Goal: Task Accomplishment & Management: Manage account settings

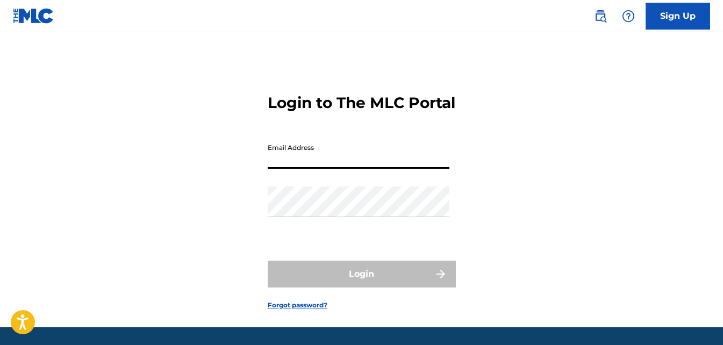
click at [342, 169] on input "Email Address" at bounding box center [359, 153] width 182 height 31
type input "[EMAIL_ADDRESS][DOMAIN_NAME]"
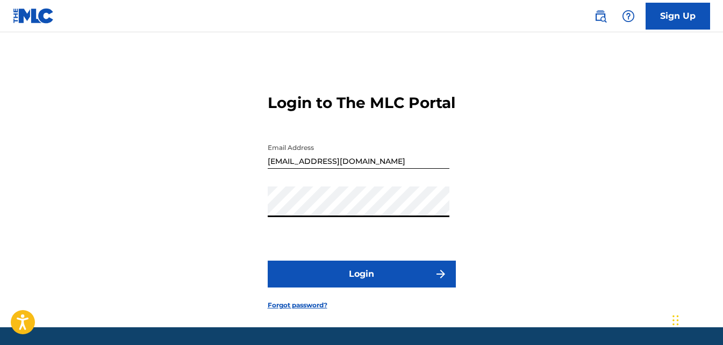
click at [438, 287] on button "Login" at bounding box center [362, 274] width 188 height 27
click at [194, 214] on div "Login to The MLC Portal Email Address [EMAIL_ADDRESS][DOMAIN_NAME] Password Log…" at bounding box center [361, 193] width 723 height 268
click at [368, 288] on button "Login" at bounding box center [362, 274] width 188 height 27
drag, startPoint x: 226, startPoint y: 213, endPoint x: 168, endPoint y: 207, distance: 59.0
click at [168, 207] on div "Login to The MLC Portal Email Address [EMAIL_ADDRESS][DOMAIN_NAME] Password Log…" at bounding box center [361, 193] width 723 height 268
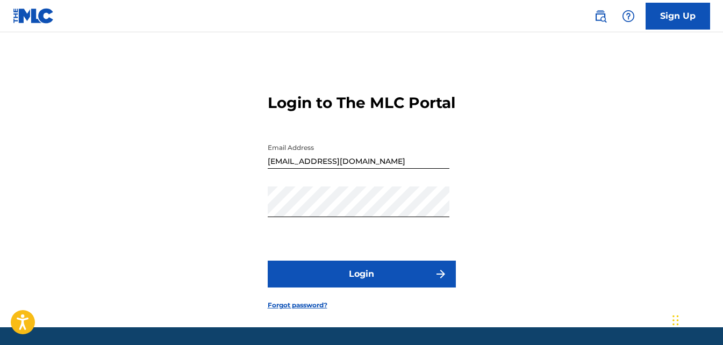
click at [399, 288] on button "Login" at bounding box center [362, 274] width 188 height 27
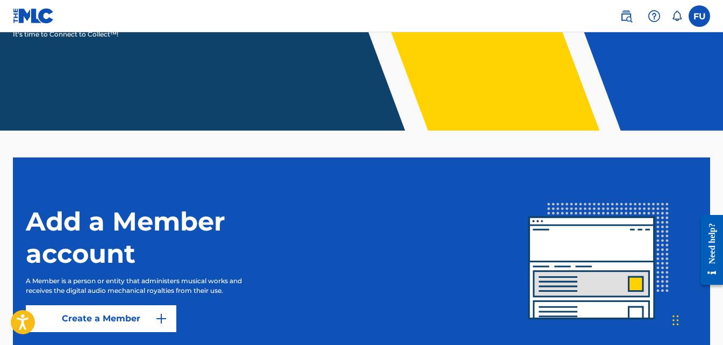
scroll to position [271, 0]
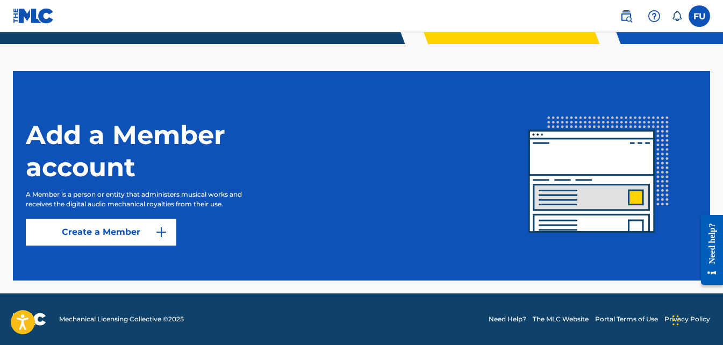
click at [113, 238] on button "Create a Member" at bounding box center [101, 232] width 151 height 27
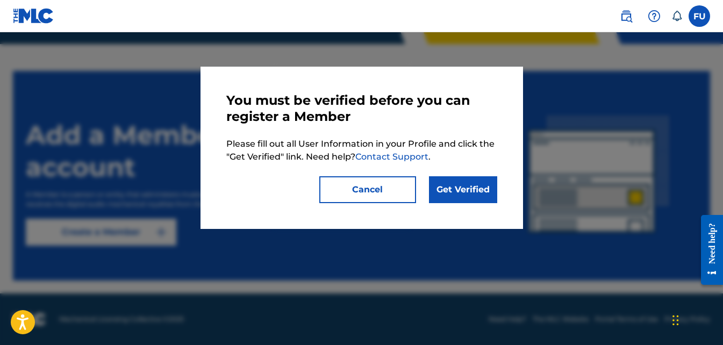
click at [460, 190] on link "Get Verified" at bounding box center [463, 189] width 68 height 27
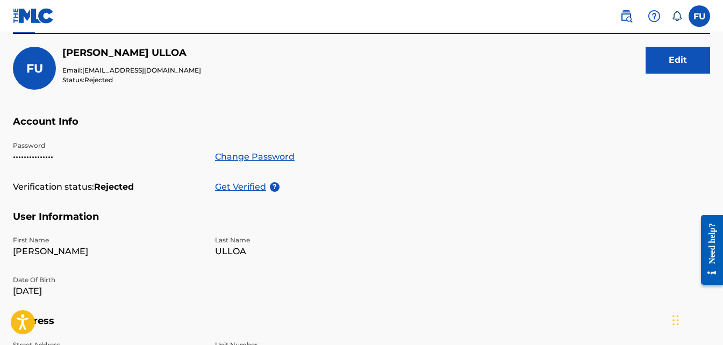
scroll to position [137, 0]
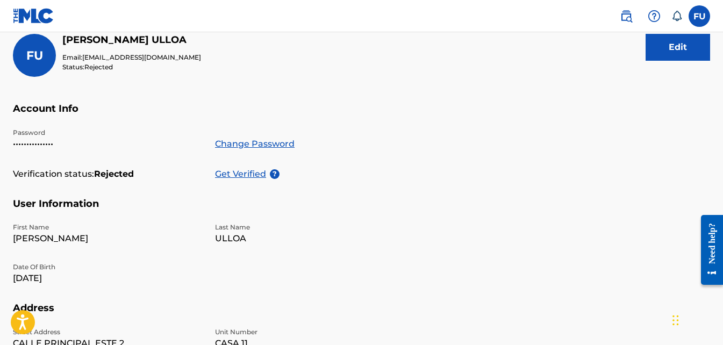
drag, startPoint x: 303, startPoint y: 128, endPoint x: 303, endPoint y: 153, distance: 24.7
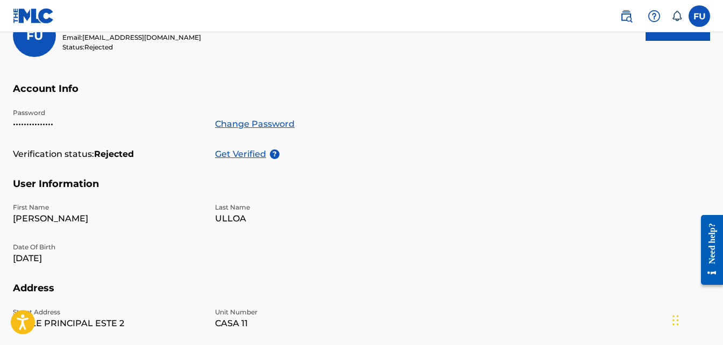
drag, startPoint x: 163, startPoint y: 109, endPoint x: 163, endPoint y: 129, distance: 19.9
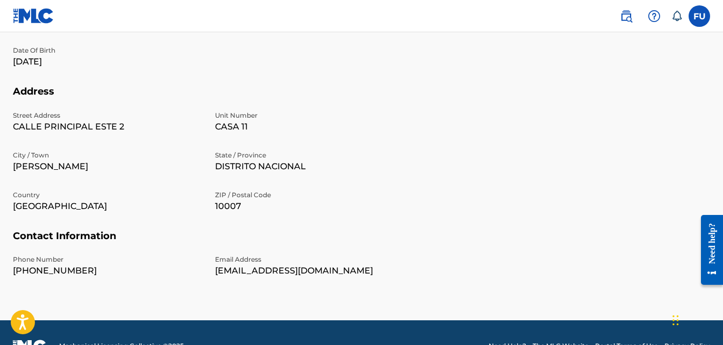
drag, startPoint x: 162, startPoint y: 166, endPoint x: 162, endPoint y: 175, distance: 9.7
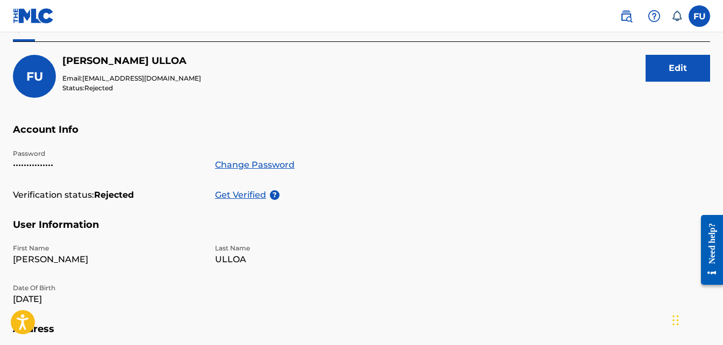
scroll to position [110, 0]
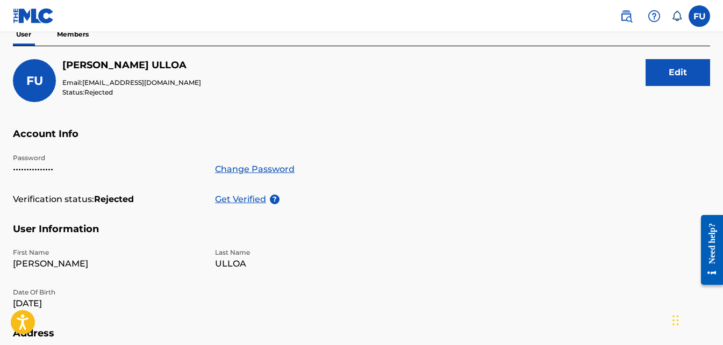
click at [665, 74] on button "Edit" at bounding box center [678, 72] width 65 height 27
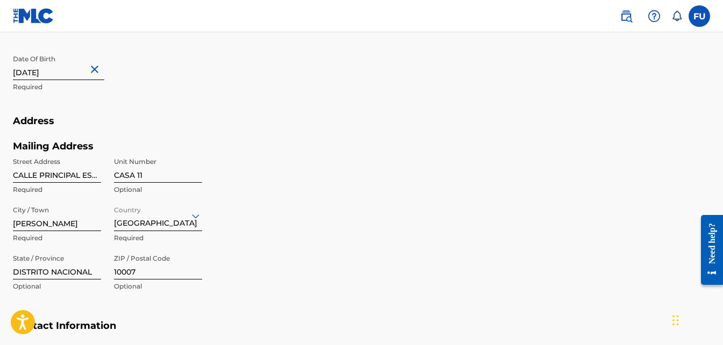
scroll to position [379, 0]
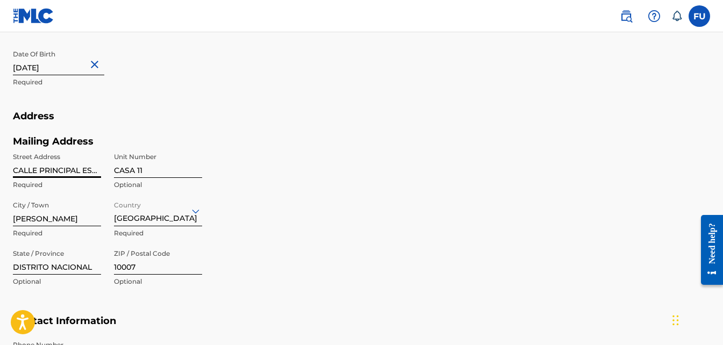
click at [18, 174] on input "CALLE PRINCIPAL ESTE 2" at bounding box center [57, 162] width 88 height 31
click at [397, 156] on div "Mailing Address Street Address [GEOGRAPHIC_DATA] Required Unit Number CASA 11 O…" at bounding box center [208, 226] width 391 height 180
click at [15, 168] on input "CALLE PRINCIPAL ESTE 2" at bounding box center [57, 162] width 88 height 31
click at [79, 173] on input "CALLE PRINCIPAL ESTE 2" at bounding box center [57, 162] width 88 height 31
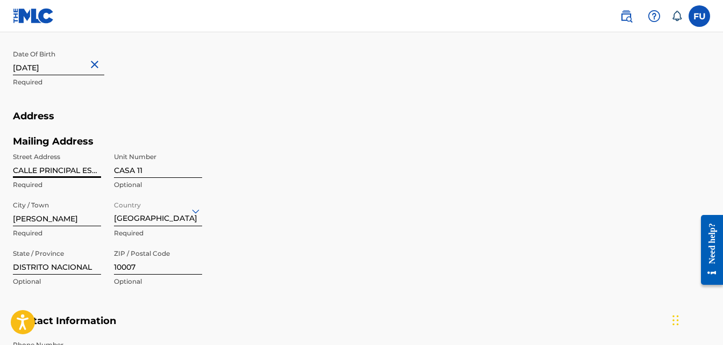
click at [79, 173] on input "CALLE PRINCIPAL ESTE 2" at bounding box center [57, 162] width 88 height 31
type input "a"
click at [62, 173] on input "Autopista de [GEOGRAPHIC_DATA]," at bounding box center [57, 162] width 88 height 31
click at [93, 170] on input "Autopista san isidro," at bounding box center [57, 162] width 88 height 31
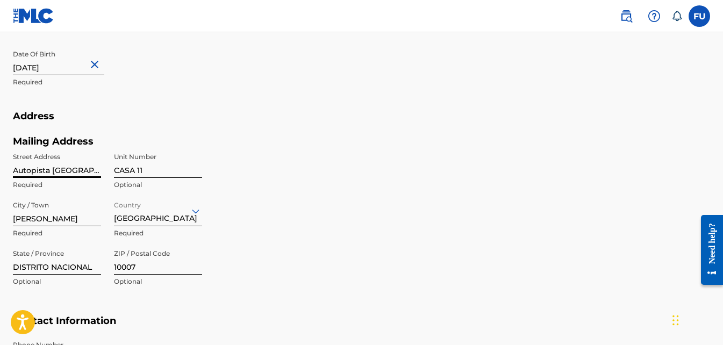
drag, startPoint x: 94, startPoint y: 169, endPoint x: 116, endPoint y: 168, distance: 22.6
click at [94, 169] on input "Autopista [GEOGRAPHIC_DATA]," at bounding box center [57, 162] width 88 height 31
type input "Autopista [GEOGRAPHIC_DATA],"
drag, startPoint x: 145, startPoint y: 266, endPoint x: 73, endPoint y: 265, distance: 72.1
click at [72, 265] on div "Street Address [GEOGRAPHIC_DATA] Unit Number CASA 11 Optional City / Town [PERS…" at bounding box center [107, 219] width 189 height 145
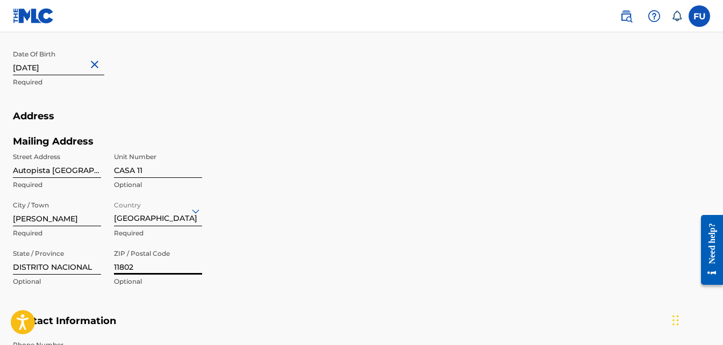
type input "11802"
click at [91, 171] on input "Autopista [GEOGRAPHIC_DATA]," at bounding box center [57, 162] width 88 height 31
type input "Autopista [GEOGRAPHIC_DATA], # 11 Residencial brisa oriental 7"
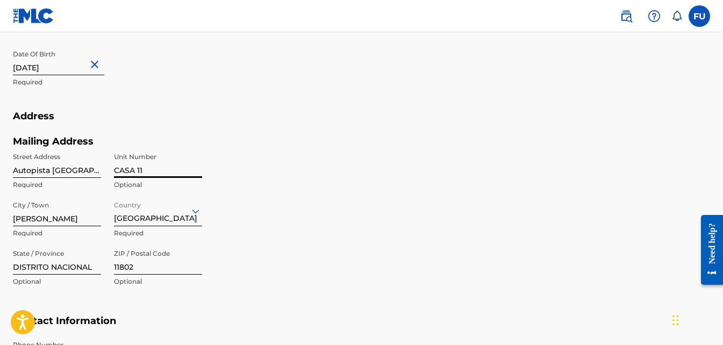
drag, startPoint x: 175, startPoint y: 175, endPoint x: 30, endPoint y: 154, distance: 147.3
click at [30, 154] on div "Street Address [GEOGRAPHIC_DATA] 7 Required Unit Number CASA 11 Optional City /…" at bounding box center [107, 219] width 189 height 145
drag, startPoint x: 366, startPoint y: 92, endPoint x: 346, endPoint y: 100, distance: 21.8
click at [366, 92] on div "First Name [PERSON_NAME] Required Last Name ULLOA Required Date Of Birth [DEMOG…" at bounding box center [208, 44] width 391 height 131
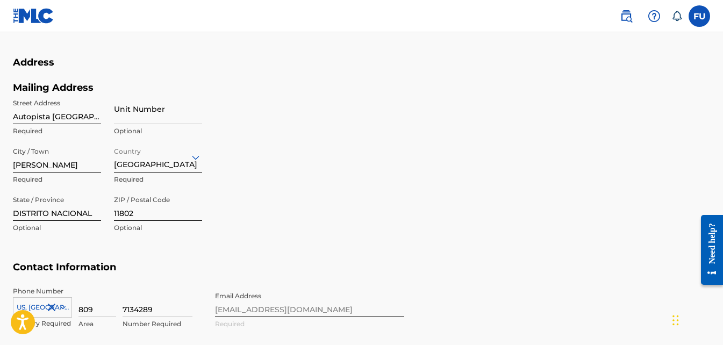
click at [104, 117] on div "Street Address [GEOGRAPHIC_DATA] 7 Required Unit Number Optional City / Town [P…" at bounding box center [107, 166] width 189 height 145
click at [87, 160] on input "[PERSON_NAME]" at bounding box center [57, 157] width 88 height 31
drag, startPoint x: 268, startPoint y: 140, endPoint x: 266, endPoint y: 146, distance: 6.0
click at [268, 140] on div "Mailing Address Street Address [GEOGRAPHIC_DATA] Required Unit Number Optional …" at bounding box center [208, 172] width 391 height 180
click at [91, 163] on input "[PERSON_NAME]" at bounding box center [57, 157] width 88 height 31
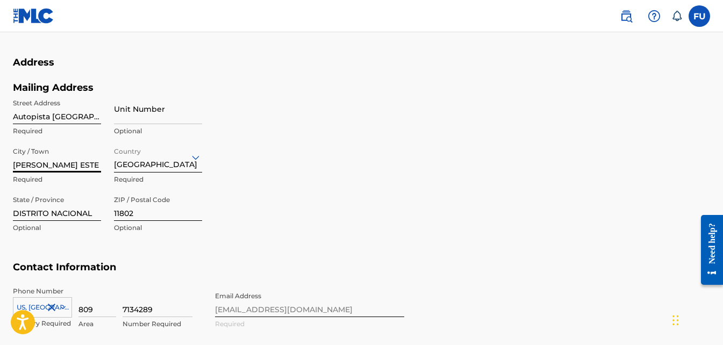
scroll to position [0, 2]
click at [297, 164] on div "Mailing Address Street Address [GEOGRAPHIC_DATA] Required Unit Number Optional …" at bounding box center [208, 172] width 391 height 180
click at [92, 168] on input "[PERSON_NAME] ESTE" at bounding box center [57, 157] width 88 height 31
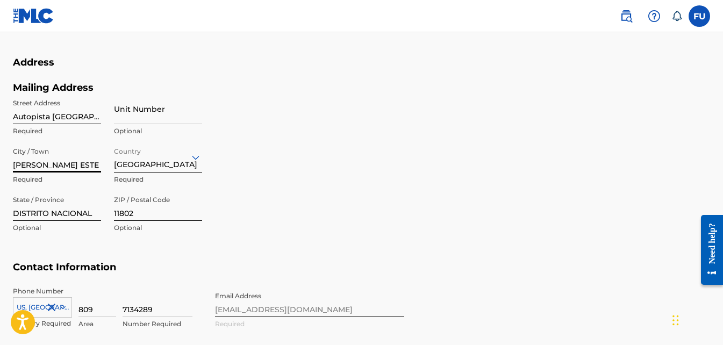
click at [92, 168] on input "[PERSON_NAME] ESTE" at bounding box center [57, 157] width 88 height 31
type input "s"
type input "[PERSON_NAME] Este"
click at [302, 155] on div "Mailing Address Street Address [GEOGRAPHIC_DATA] Required Unit Number Optional …" at bounding box center [208, 172] width 391 height 180
drag, startPoint x: 377, startPoint y: 254, endPoint x: 279, endPoint y: 245, distance: 98.3
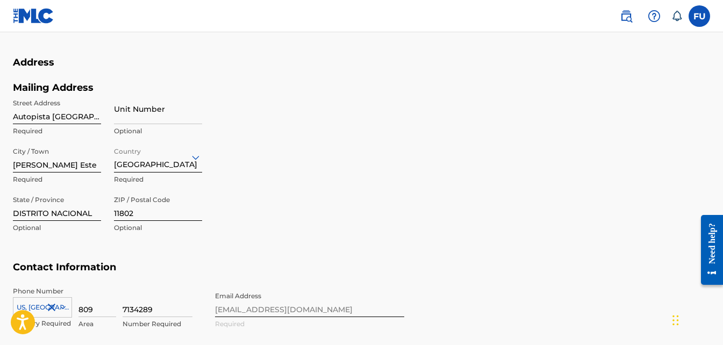
click at [279, 245] on div "Mailing Address Street Address [GEOGRAPHIC_DATA] Required Unit Number Optional …" at bounding box center [208, 172] width 391 height 180
click at [65, 216] on input "DISTRITO NACIONAL" at bounding box center [57, 205] width 88 height 31
type input "[PERSON_NAME]"
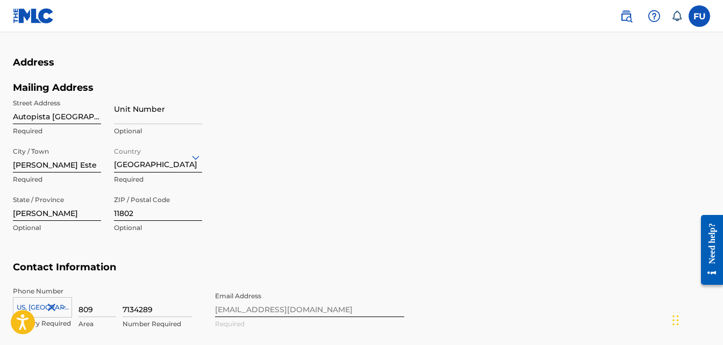
click at [362, 233] on div "Mailing Address Street Address [GEOGRAPHIC_DATA] Required Unit Number Optional …" at bounding box center [208, 172] width 391 height 180
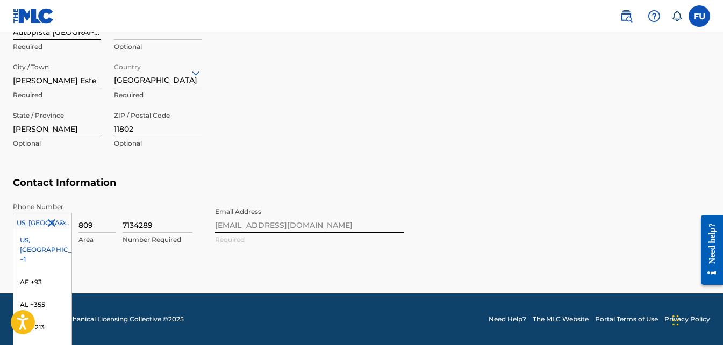
scroll to position [563, 0]
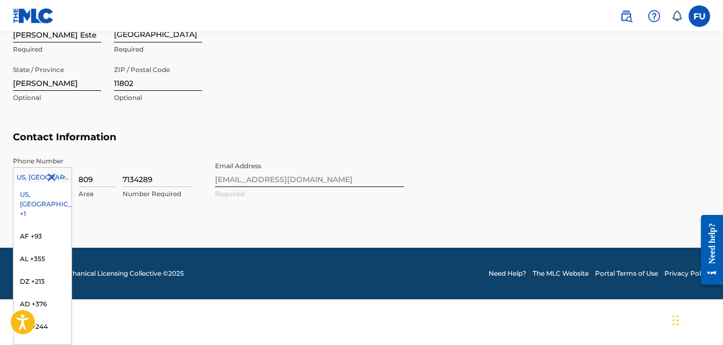
click at [66, 183] on div "216 results available. Use Up and Down to choose options, press Enter to select…" at bounding box center [42, 175] width 59 height 16
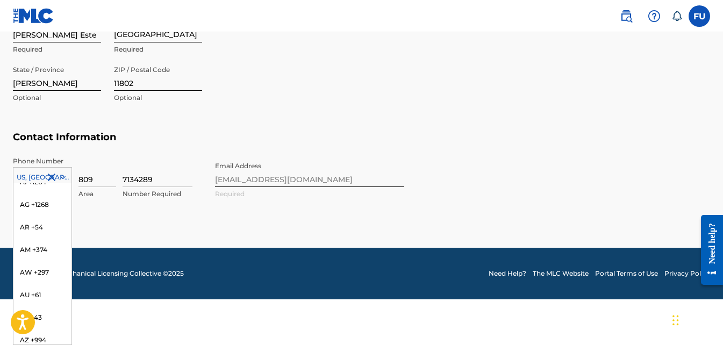
type input "d"
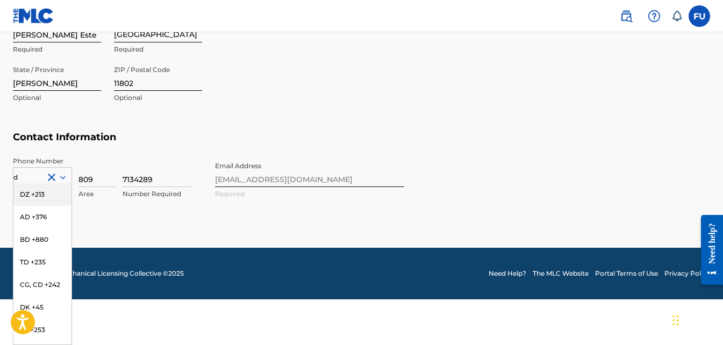
click at [72, 222] on div "DZ +213 AD +376 BD +880 TD +235 CG, CD +242 DK +45 DJ +253 DM +1767 DO +1809 DE…" at bounding box center [42, 264] width 59 height 162
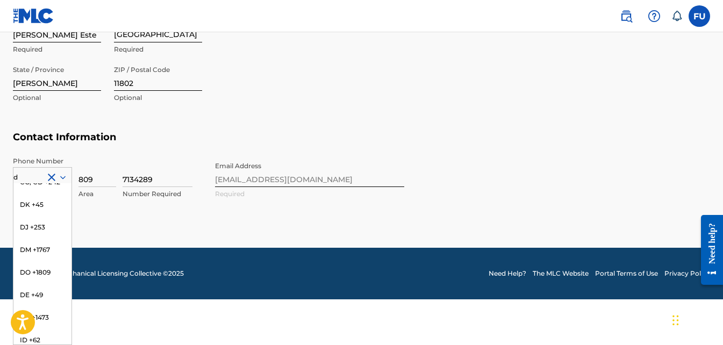
scroll to position [98, 0]
click at [53, 284] on div "DO +1809" at bounding box center [42, 277] width 58 height 23
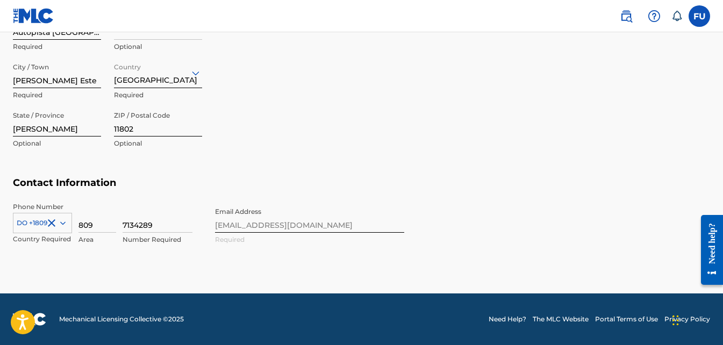
click at [197, 187] on h5 "Contact Information" at bounding box center [361, 189] width 697 height 25
drag, startPoint x: 104, startPoint y: 225, endPoint x: 81, endPoint y: 223, distance: 23.2
click at [81, 223] on input "809" at bounding box center [98, 217] width 38 height 31
drag, startPoint x: 235, startPoint y: 205, endPoint x: 189, endPoint y: 224, distance: 50.1
click at [235, 205] on div "Phone Number DO +1809 Country Required 713 Area 7134289 Number Required Email A…" at bounding box center [208, 235] width 391 height 66
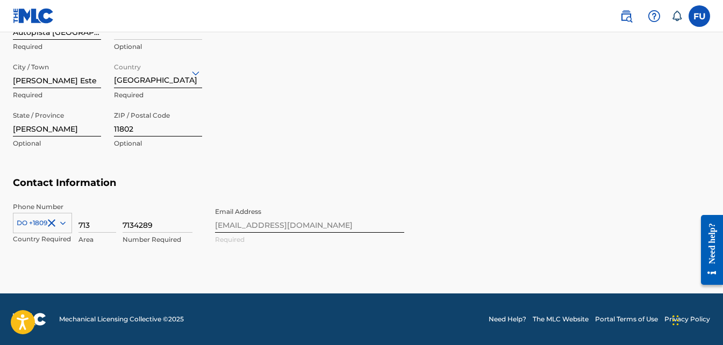
click at [109, 226] on input "713" at bounding box center [98, 217] width 38 height 31
type input "809"
click at [171, 224] on input "7134289" at bounding box center [158, 217] width 70 height 31
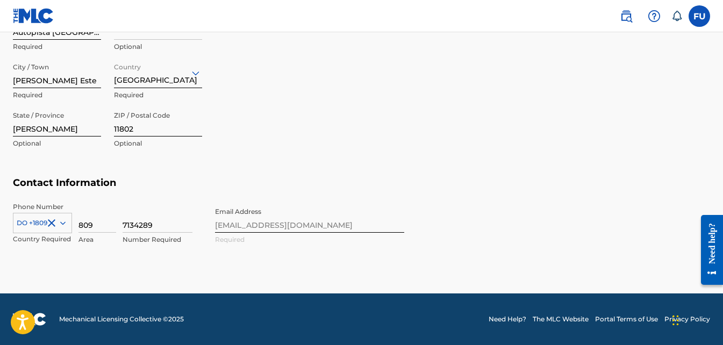
click at [437, 205] on section "Contact Information Phone Number DO +1809 Country Required 809 Area 7134289 Num…" at bounding box center [361, 222] width 697 height 91
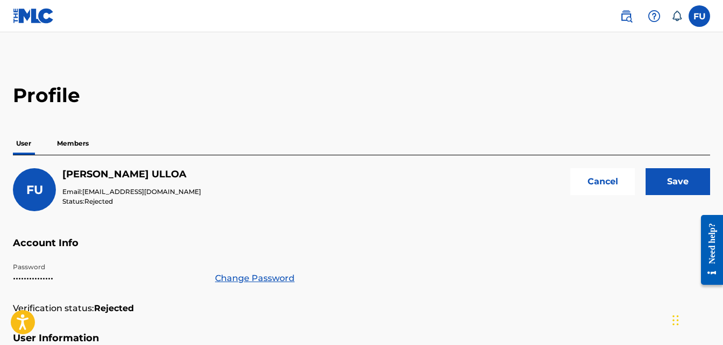
scroll to position [0, 0]
click at [679, 182] on input "Save" at bounding box center [678, 182] width 65 height 27
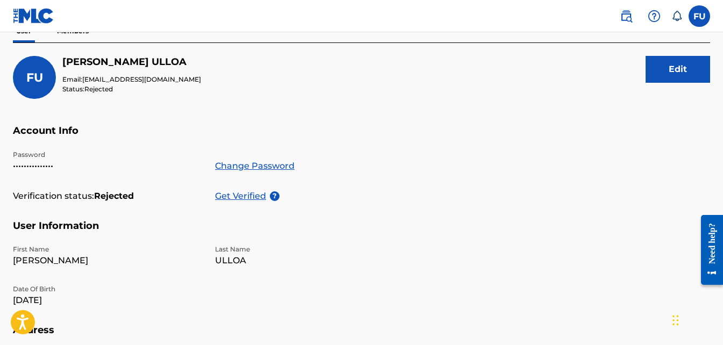
scroll to position [108, 0]
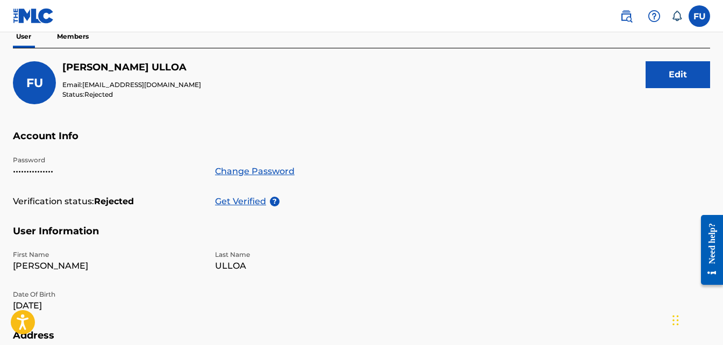
click at [684, 76] on button "Edit" at bounding box center [678, 74] width 65 height 27
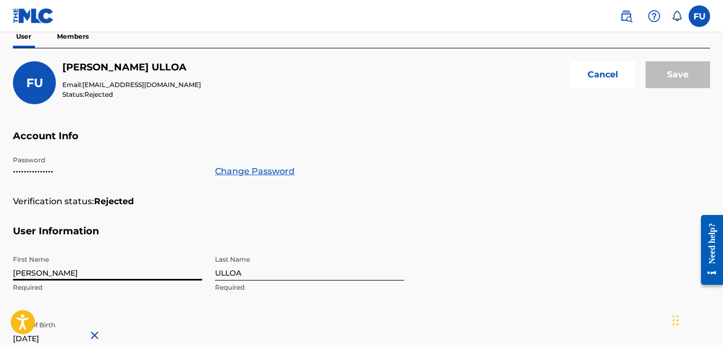
click at [121, 279] on input "[PERSON_NAME]" at bounding box center [107, 265] width 189 height 31
type input "[PERSON_NAME]"
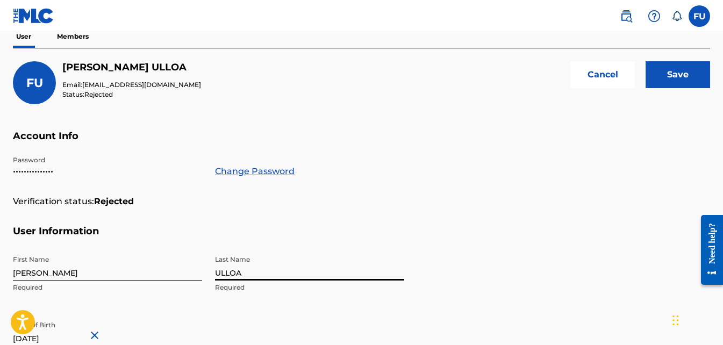
drag, startPoint x: 249, startPoint y: 270, endPoint x: 114, endPoint y: 270, distance: 135.0
click at [114, 270] on div "First Name [PERSON_NAME] Required Last Name ULLOA Required Date Of Birth [DEMOG…" at bounding box center [208, 315] width 391 height 131
type input "[PERSON_NAME]"
click at [474, 269] on section "User Information First Name [PERSON_NAME] Required Last Name [PERSON_NAME] Requ…" at bounding box center [361, 303] width 697 height 156
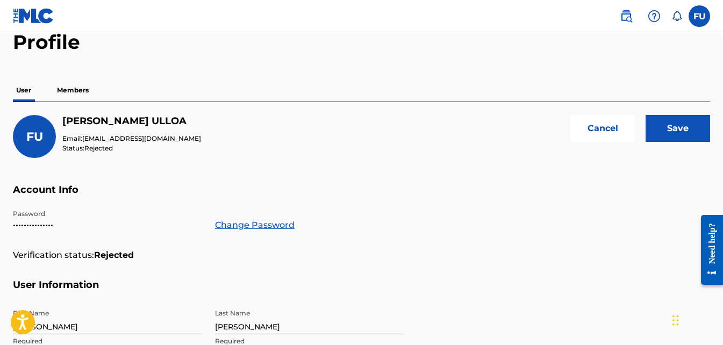
click at [675, 126] on input "Save" at bounding box center [678, 128] width 65 height 27
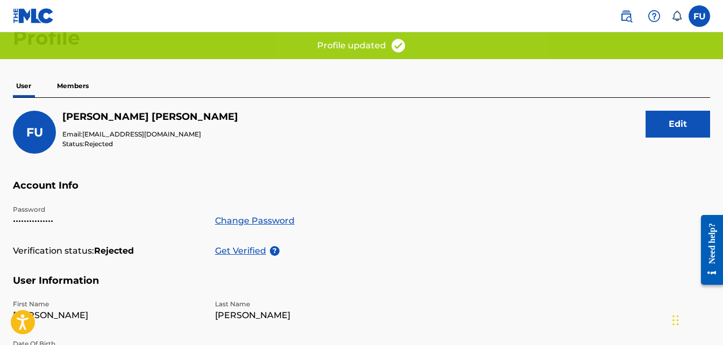
scroll to position [0, 0]
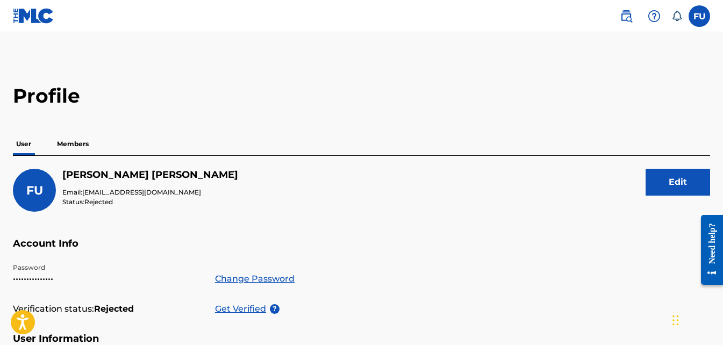
click at [373, 218] on div "FU [PERSON_NAME] Email: [EMAIL_ADDRESS][DOMAIN_NAME] Status: Rejected Edit" at bounding box center [361, 203] width 697 height 69
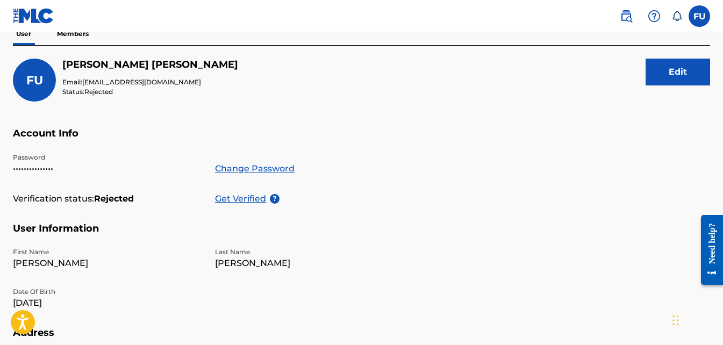
scroll to position [54, 0]
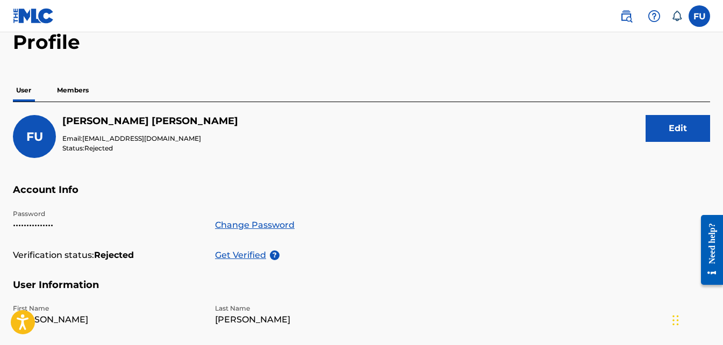
click at [689, 127] on button "Edit" at bounding box center [678, 128] width 65 height 27
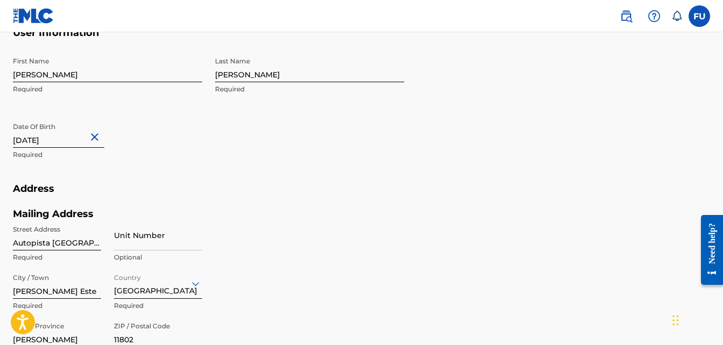
scroll to position [376, 0]
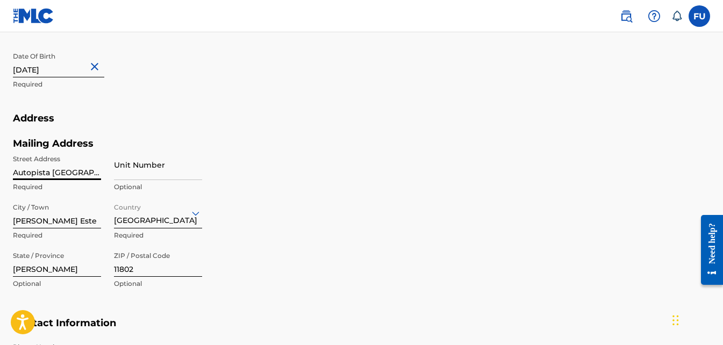
click at [94, 176] on input "Autopista [GEOGRAPHIC_DATA], # 11 Residencial brisa oriental 7" at bounding box center [57, 164] width 88 height 31
click at [274, 168] on div "Mailing Address Street Address [GEOGRAPHIC_DATA] Required Unit Number Optional …" at bounding box center [208, 228] width 391 height 180
click at [100, 172] on input "Autopista [GEOGRAPHIC_DATA], # 11 Residencial brisa oriental II" at bounding box center [57, 164] width 88 height 31
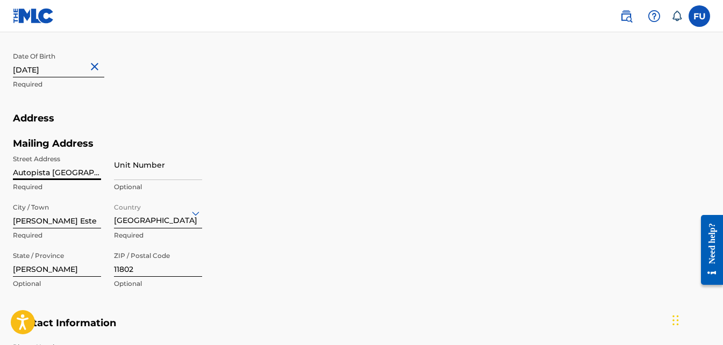
click at [240, 161] on div "Mailing Address Street Address [GEOGRAPHIC_DATA] 2 Required Unit Number Optiona…" at bounding box center [208, 228] width 391 height 180
click at [66, 173] on input "Autopista [GEOGRAPHIC_DATA], # 11 Residencial brisa oriental 2" at bounding box center [57, 164] width 88 height 31
drag, startPoint x: 90, startPoint y: 174, endPoint x: -2, endPoint y: 175, distance: 92.0
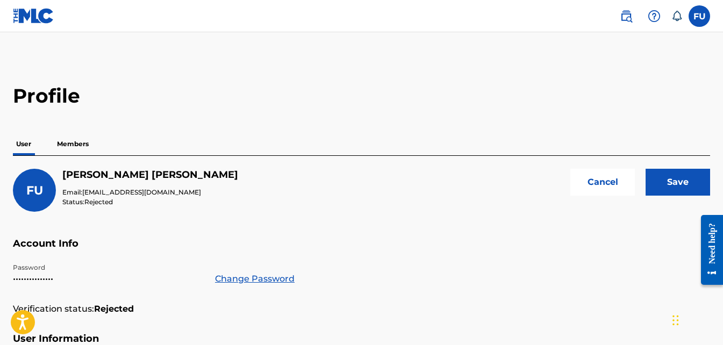
type input "San Isidro C/ Principal Este , # 2 Res. Brisa Oriental 2"
click at [678, 181] on input "Save" at bounding box center [678, 182] width 65 height 27
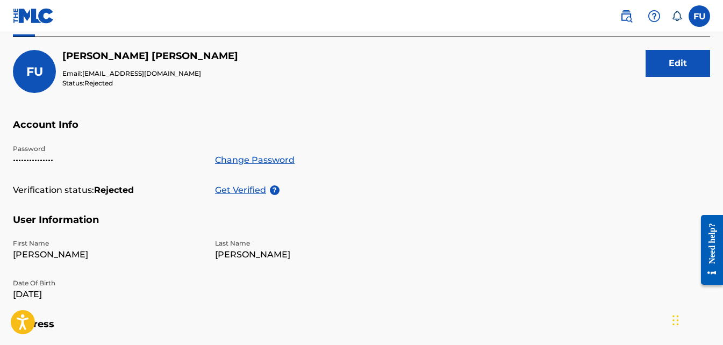
scroll to position [15, 0]
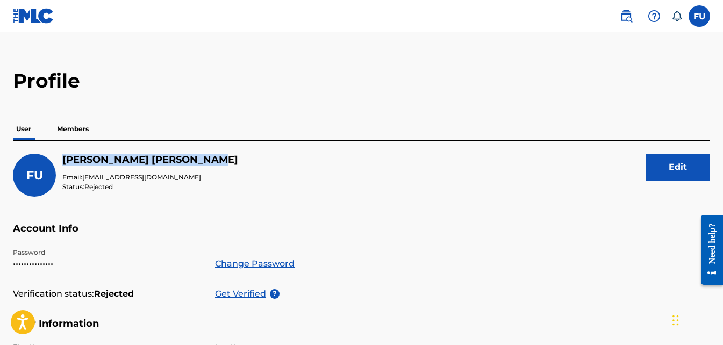
drag, startPoint x: 65, startPoint y: 158, endPoint x: 180, endPoint y: 149, distance: 115.4
drag, startPoint x: 180, startPoint y: 149, endPoint x: 211, endPoint y: 158, distance: 32.4
click at [211, 158] on div "FU [PERSON_NAME] Email: [EMAIL_ADDRESS][DOMAIN_NAME] Status: Rejected Edit" at bounding box center [361, 188] width 697 height 69
drag, startPoint x: 205, startPoint y: 157, endPoint x: 61, endPoint y: 158, distance: 144.1
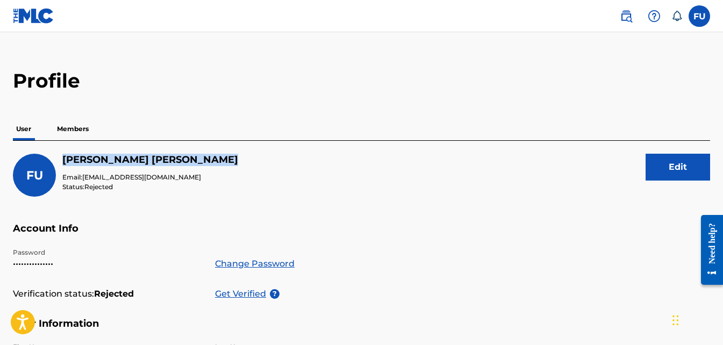
click at [61, 158] on div "FU [PERSON_NAME] Email: [EMAIL_ADDRESS][DOMAIN_NAME] Status: Rejected Edit" at bounding box center [361, 188] width 697 height 69
copy h5 "[PERSON_NAME]"
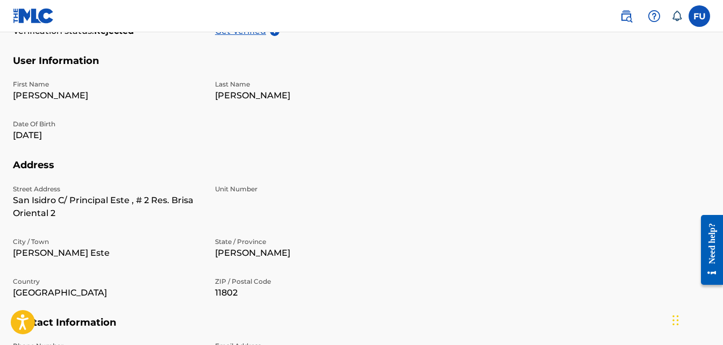
scroll to position [284, 0]
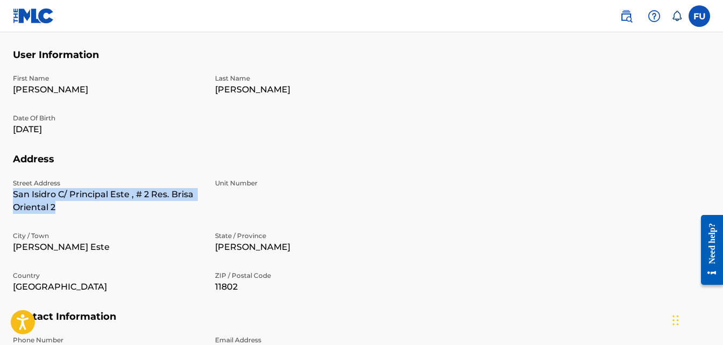
drag, startPoint x: 9, startPoint y: 195, endPoint x: 100, endPoint y: 208, distance: 92.3
click at [100, 208] on div "Profile User Members FU [PERSON_NAME] Email: [EMAIL_ADDRESS][DOMAIN_NAME] Statu…" at bounding box center [361, 87] width 723 height 575
copy p "San Isidro C/ Principal Este , # 2 Res. Brisa Oriental 2"
click at [326, 207] on div "Unit Number" at bounding box center [309, 196] width 189 height 35
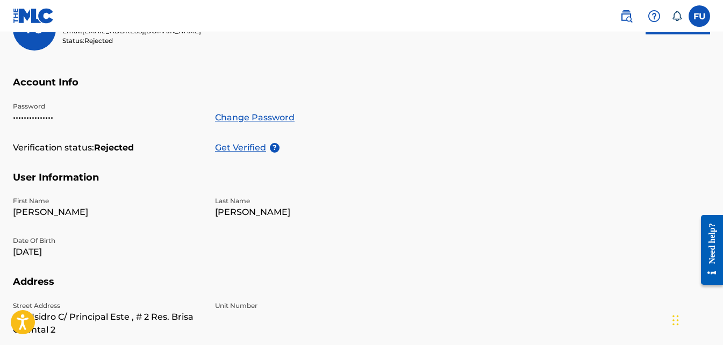
scroll to position [0, 0]
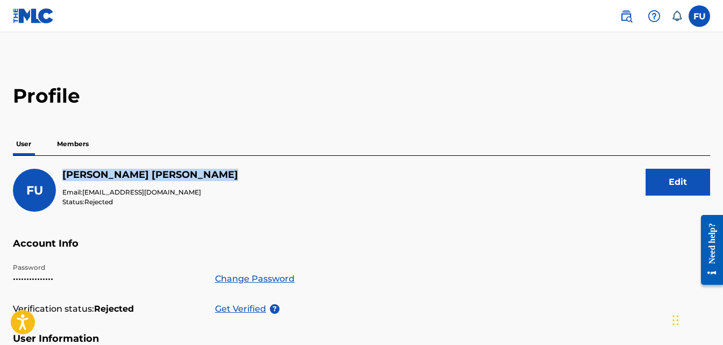
drag, startPoint x: 63, startPoint y: 172, endPoint x: 201, endPoint y: 173, distance: 137.7
click at [201, 173] on div "FU [PERSON_NAME] Email: [EMAIL_ADDRESS][DOMAIN_NAME] Status: Rejected Edit" at bounding box center [361, 203] width 697 height 69
copy h5 "[PERSON_NAME]"
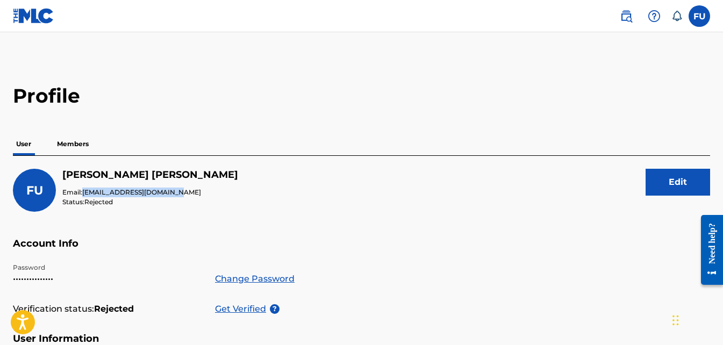
drag, startPoint x: 84, startPoint y: 191, endPoint x: 196, endPoint y: 189, distance: 111.9
click at [196, 189] on div "FU [PERSON_NAME] Email: [EMAIL_ADDRESS][DOMAIN_NAME] Status: Rejected Edit" at bounding box center [361, 203] width 697 height 69
copy span "[EMAIL_ADDRESS][DOMAIN_NAME]"
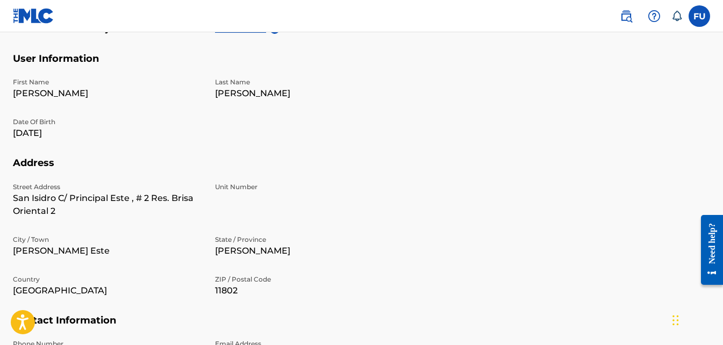
scroll to position [316, 0]
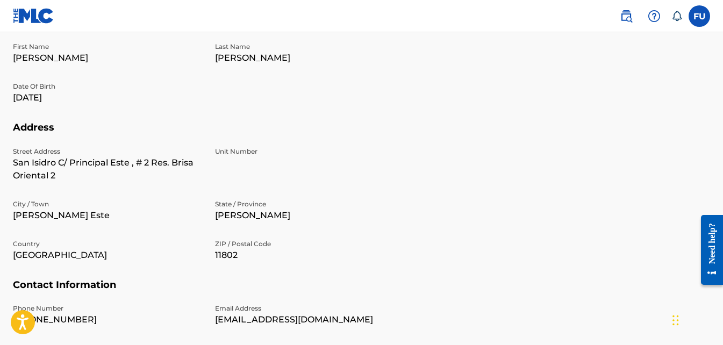
drag, startPoint x: 257, startPoint y: 168, endPoint x: 251, endPoint y: 200, distance: 32.8
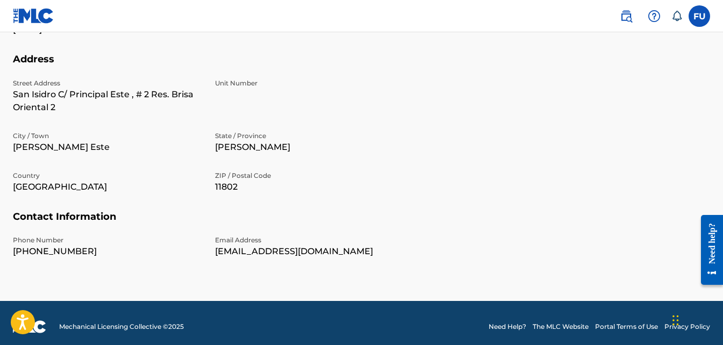
drag, startPoint x: 158, startPoint y: 141, endPoint x: 160, endPoint y: 172, distance: 30.7
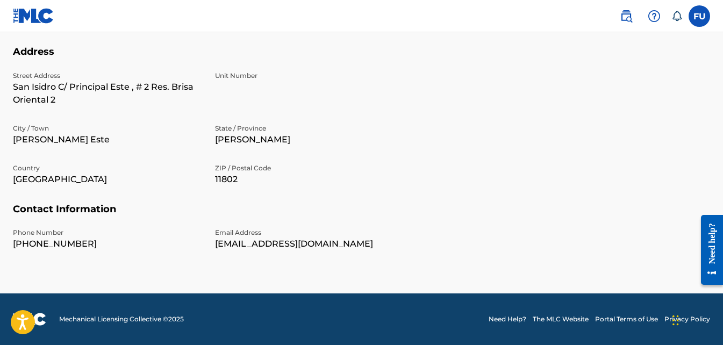
drag, startPoint x: 100, startPoint y: 239, endPoint x: 42, endPoint y: 243, distance: 57.7
click at [42, 243] on p "[PHONE_NUMBER]" at bounding box center [107, 244] width 189 height 13
copy p "809-7134289"
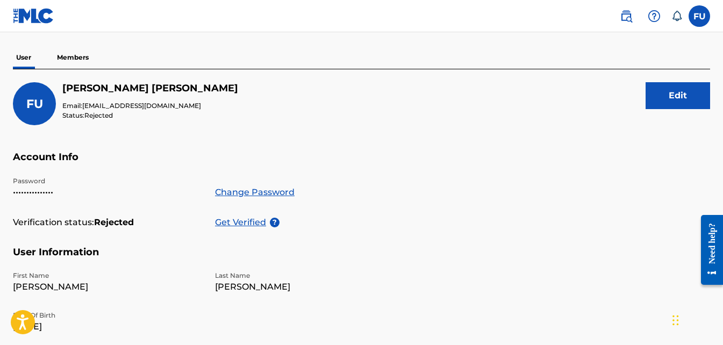
scroll to position [69, 0]
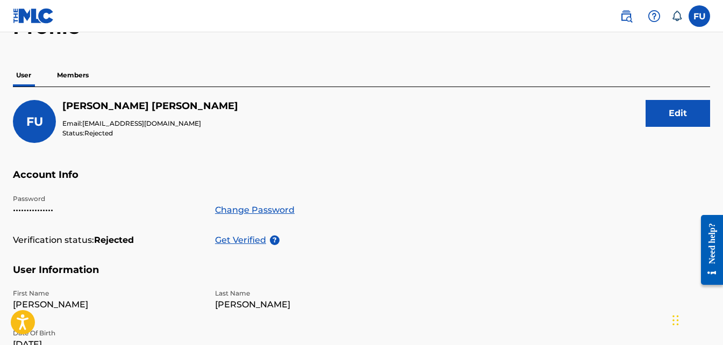
click at [655, 116] on button "Edit" at bounding box center [678, 113] width 65 height 27
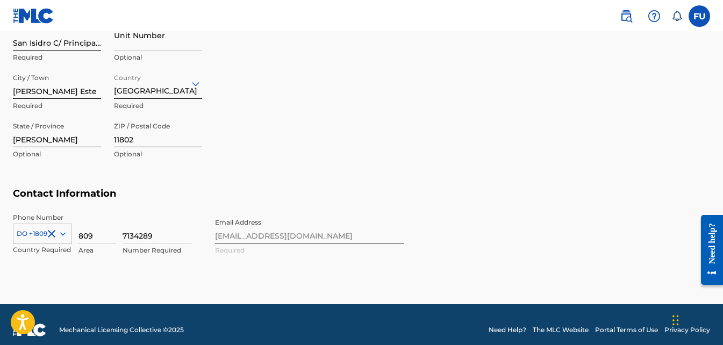
scroll to position [517, 0]
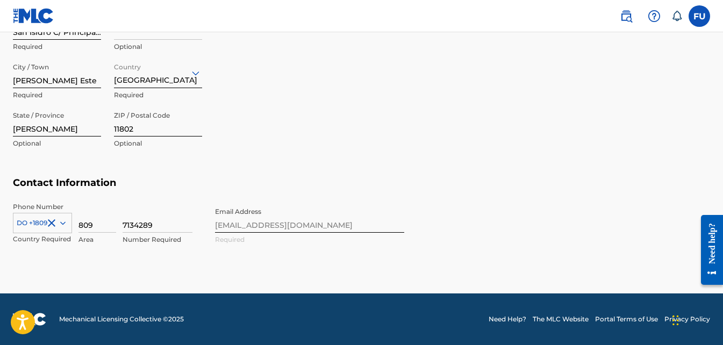
click at [95, 224] on input "809" at bounding box center [98, 217] width 38 height 31
type input "8"
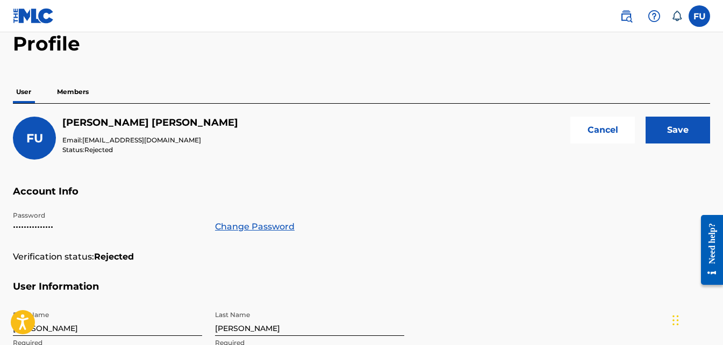
scroll to position [0, 0]
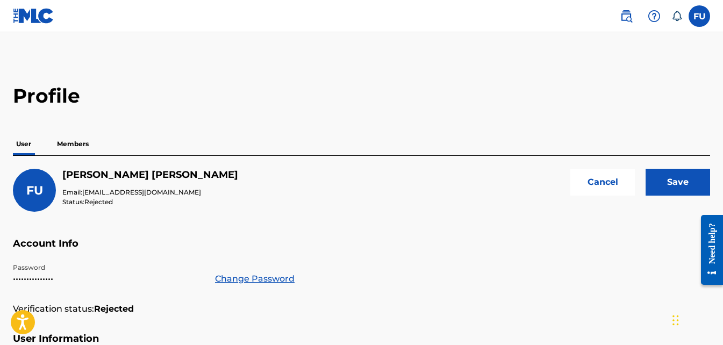
click at [666, 179] on input "Save" at bounding box center [678, 182] width 65 height 27
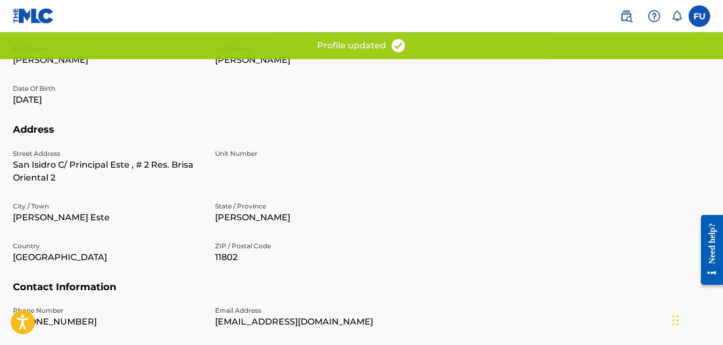
drag, startPoint x: 287, startPoint y: 126, endPoint x: 289, endPoint y: 172, distance: 45.8
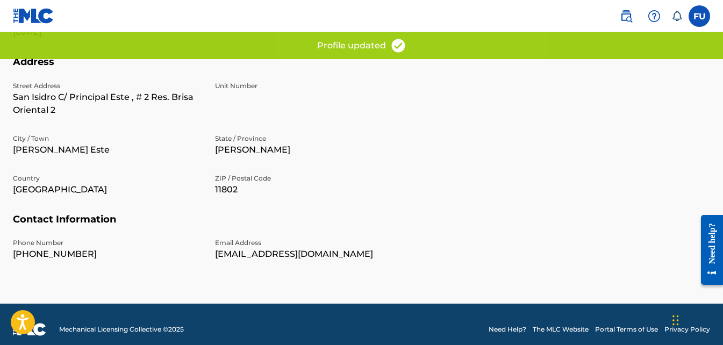
scroll to position [391, 0]
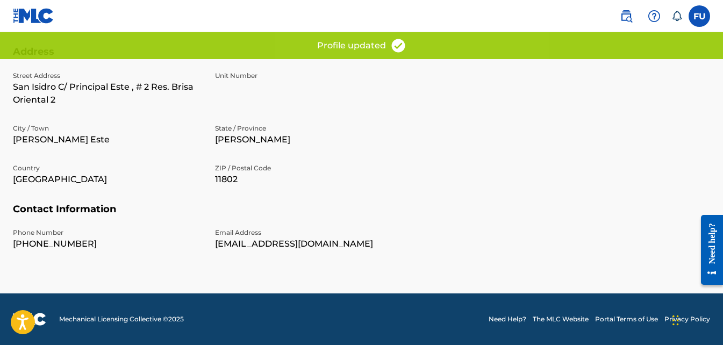
drag, startPoint x: 198, startPoint y: 170, endPoint x: 198, endPoint y: 203, distance: 32.8
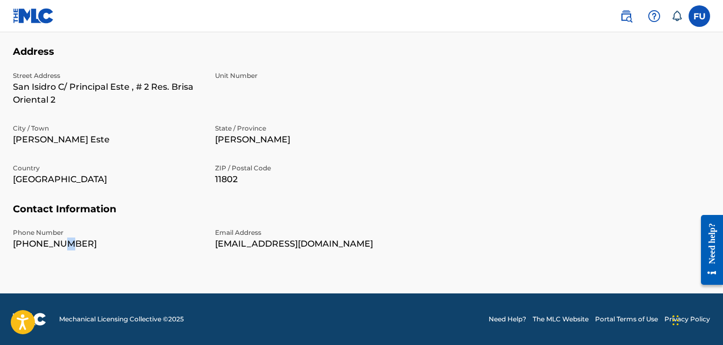
click at [56, 245] on p "[PHONE_NUMBER]" at bounding box center [107, 244] width 189 height 13
drag, startPoint x: 56, startPoint y: 245, endPoint x: 92, endPoint y: 244, distance: 36.1
click at [92, 244] on p "[PHONE_NUMBER]" at bounding box center [107, 244] width 189 height 13
drag, startPoint x: 89, startPoint y: 243, endPoint x: 13, endPoint y: 246, distance: 75.9
click at [13, 246] on p "[PHONE_NUMBER]" at bounding box center [107, 244] width 189 height 13
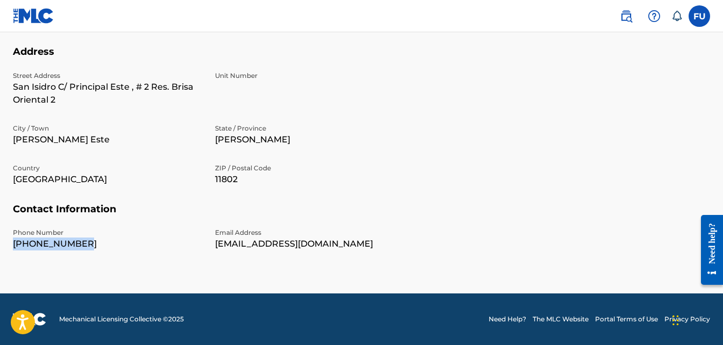
copy p "[PHONE_NUMBER]"
click at [230, 212] on h5 "Contact Information" at bounding box center [361, 215] width 697 height 25
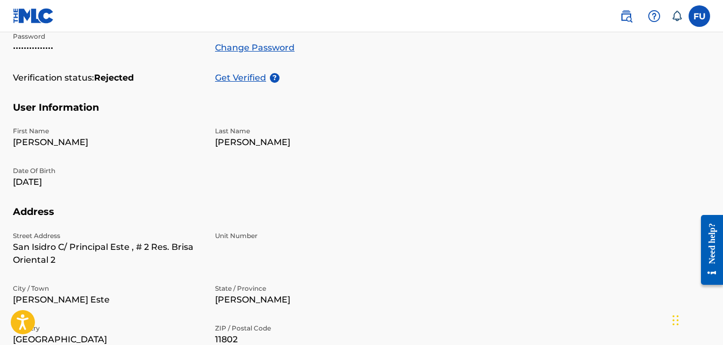
scroll to position [93, 0]
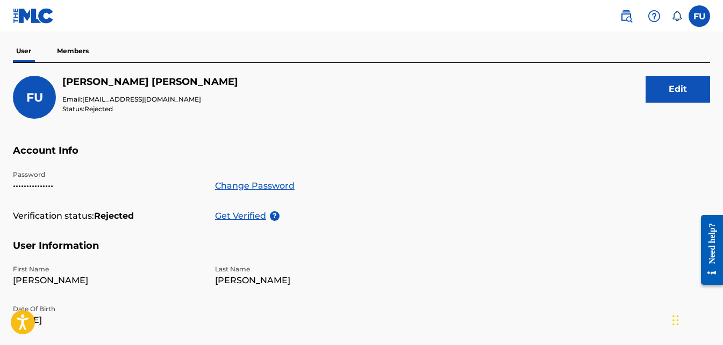
drag, startPoint x: 328, startPoint y: 238, endPoint x: 326, endPoint y: 189, distance: 49.0
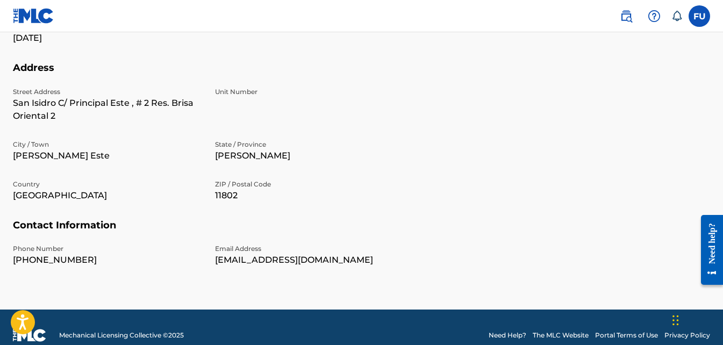
drag, startPoint x: 172, startPoint y: 121, endPoint x: 167, endPoint y: 196, distance: 74.9
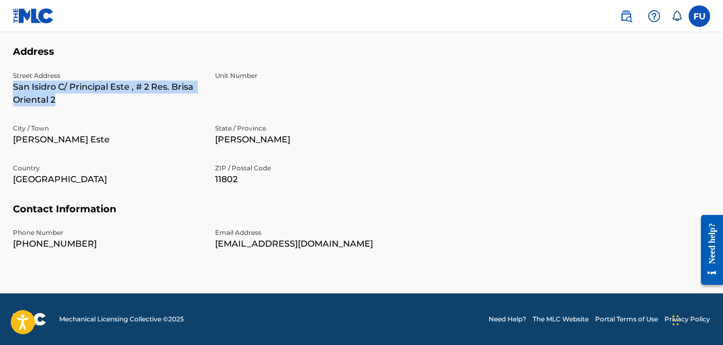
drag, startPoint x: 11, startPoint y: 87, endPoint x: 71, endPoint y: 105, distance: 62.4
copy p "San Isidro C/ Principal Este , # 2 Res. Brisa Oriental 2"
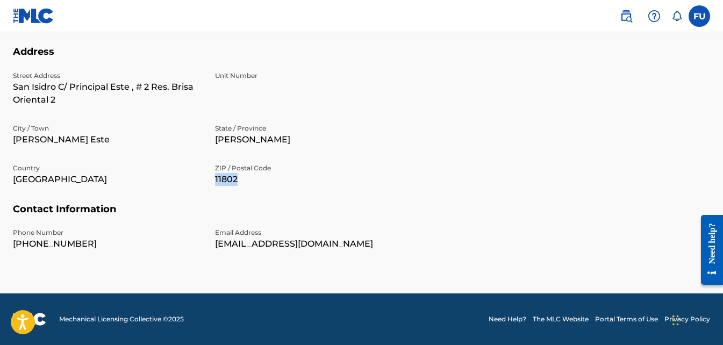
drag, startPoint x: 257, startPoint y: 186, endPoint x: 212, endPoint y: 181, distance: 44.4
click at [212, 181] on div "Street Address [GEOGRAPHIC_DATA] , # 2 Res. Brisa Oriental 2 Unit [GEOGRAPHIC_D…" at bounding box center [208, 137] width 391 height 132
copy p "11802"
click at [337, 202] on div "Street Address [GEOGRAPHIC_DATA] , # 2 Res. Brisa Oriental 2 Unit [GEOGRAPHIC_D…" at bounding box center [208, 137] width 391 height 132
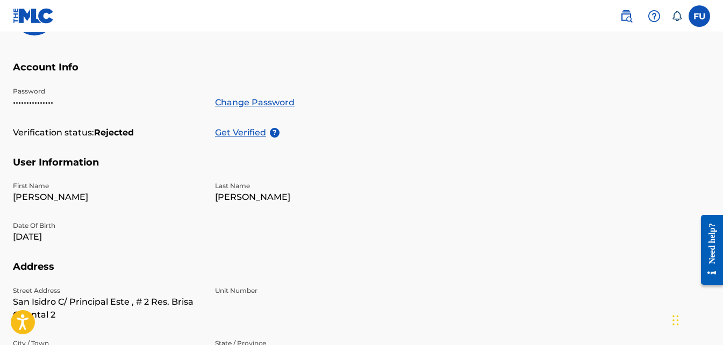
scroll to position [0, 0]
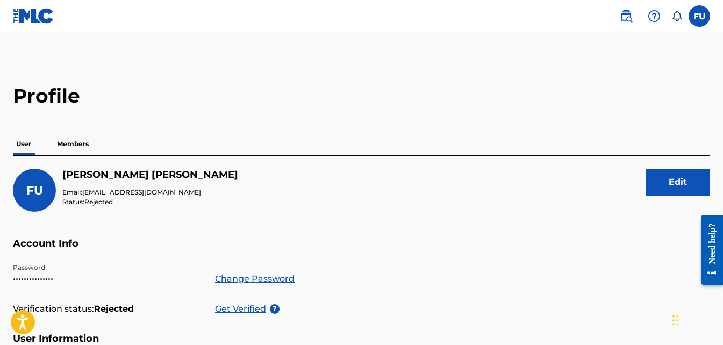
click at [246, 309] on p "Get Verified" at bounding box center [242, 309] width 55 height 13
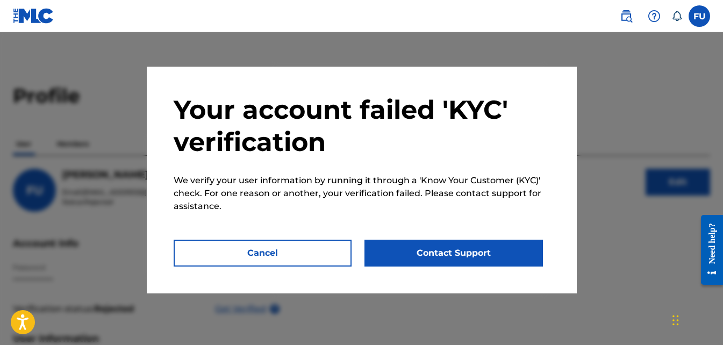
click at [236, 259] on button "Cancel" at bounding box center [263, 253] width 179 height 27
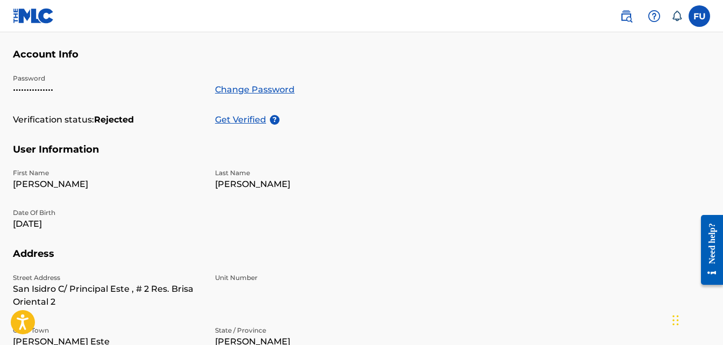
scroll to position [254, 0]
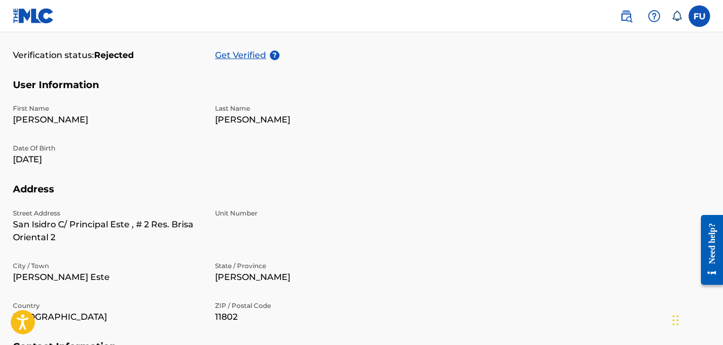
drag, startPoint x: 251, startPoint y: 170, endPoint x: 255, endPoint y: 224, distance: 54.5
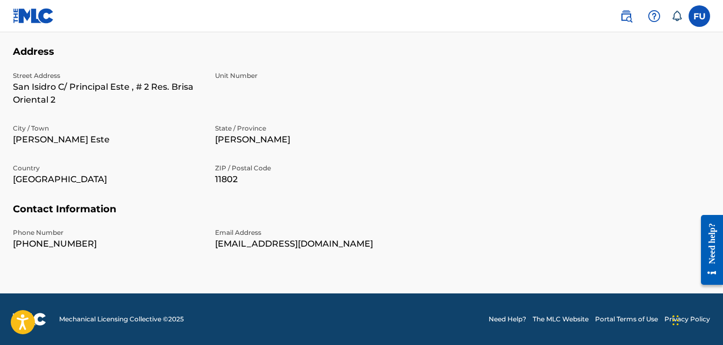
drag, startPoint x: 187, startPoint y: 113, endPoint x: 189, endPoint y: 162, distance: 49.5
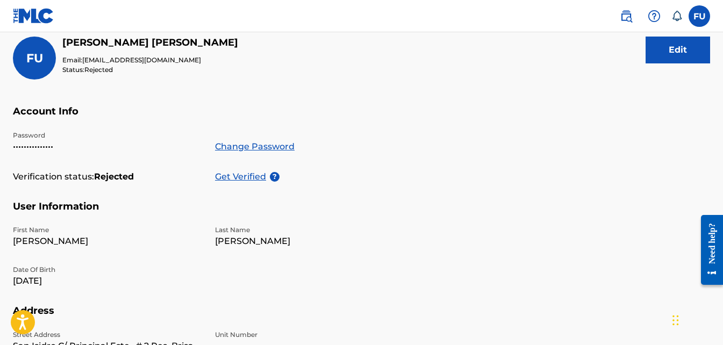
scroll to position [0, 0]
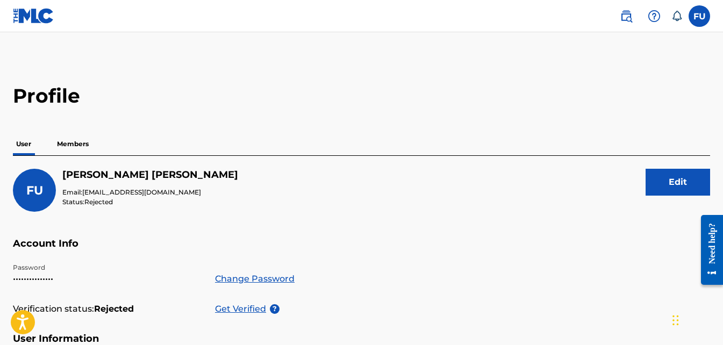
drag, startPoint x: 244, startPoint y: 237, endPoint x: 237, endPoint y: 162, distance: 75.0
